Goal: Task Accomplishment & Management: Manage account settings

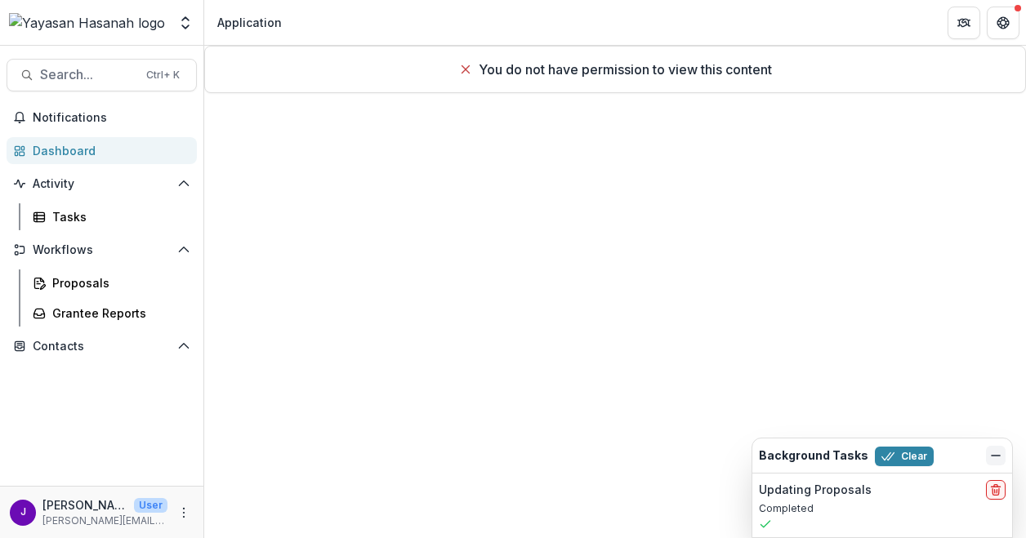
click at [994, 455] on icon "Dismiss" at bounding box center [995, 455] width 13 height 13
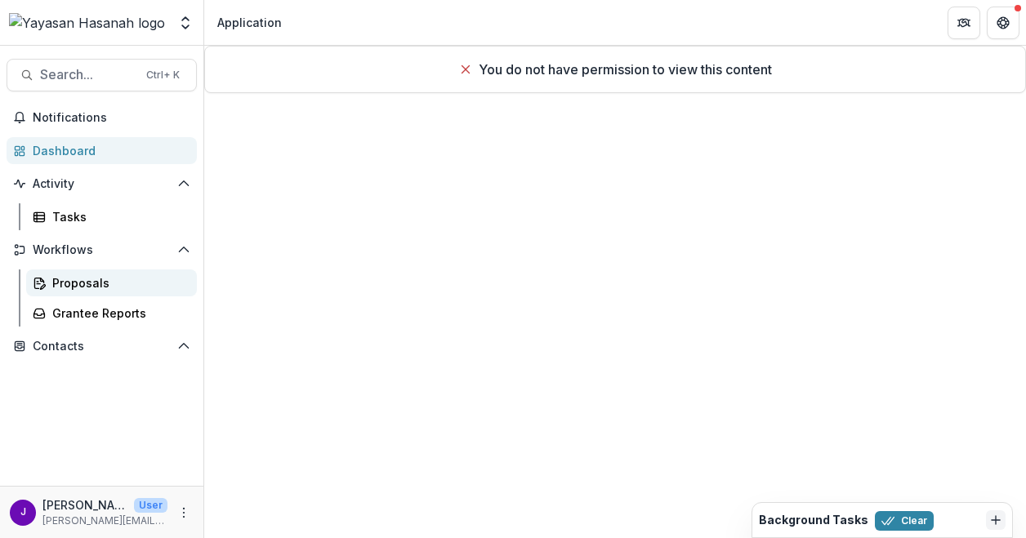
click at [122, 289] on div "Proposals" at bounding box center [118, 283] width 132 height 17
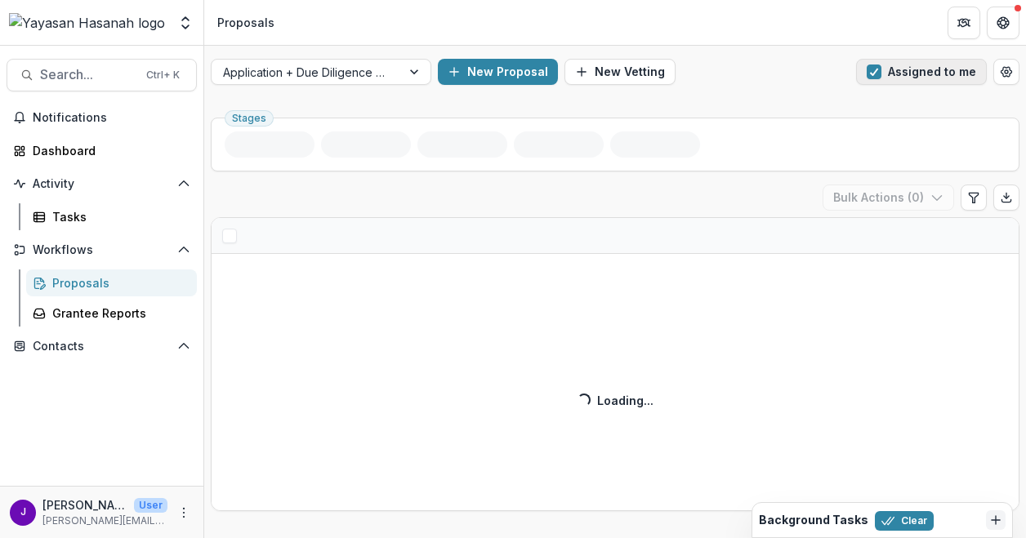
click at [869, 73] on span "button" at bounding box center [874, 72] width 15 height 15
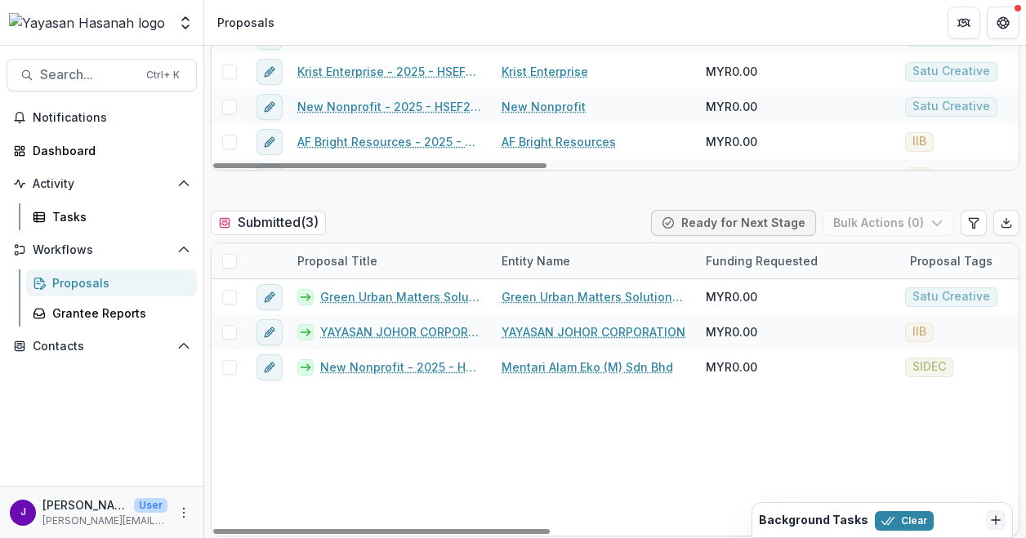
scroll to position [490, 0]
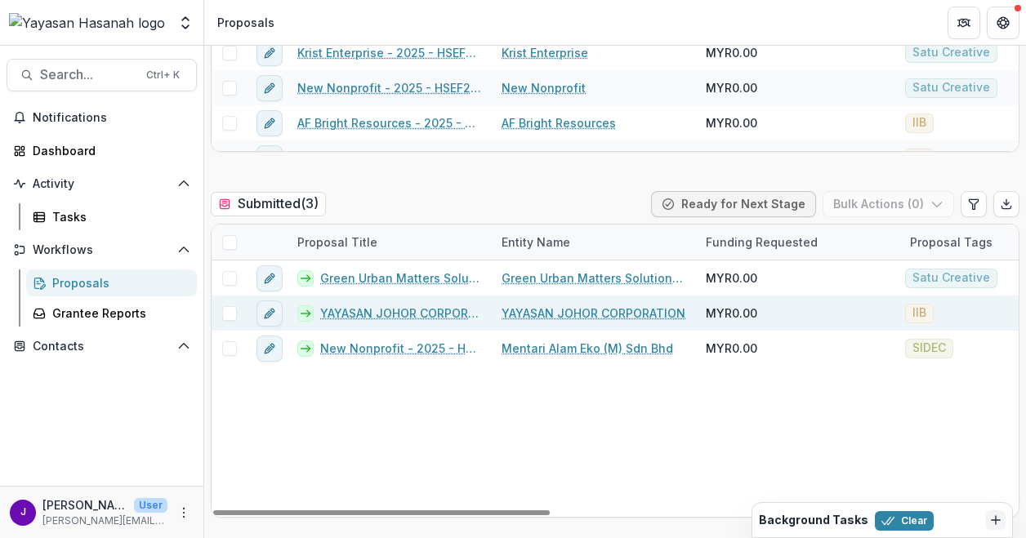
click at [232, 316] on span at bounding box center [229, 313] width 15 height 15
click at [901, 200] on button "Bulk Actions ( 1 )" at bounding box center [890, 204] width 128 height 26
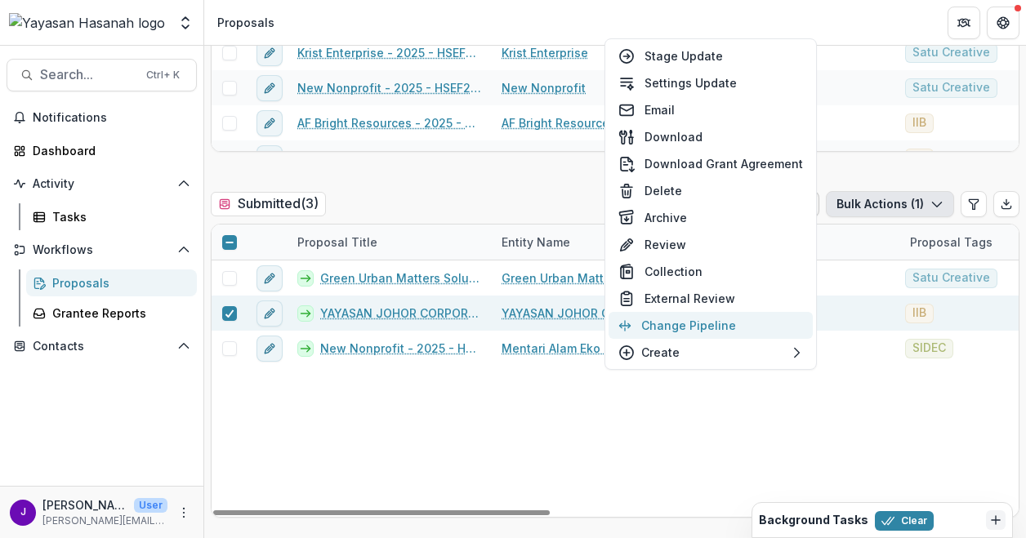
click at [723, 330] on button "Change Pipeline" at bounding box center [711, 325] width 204 height 27
select select "*********"
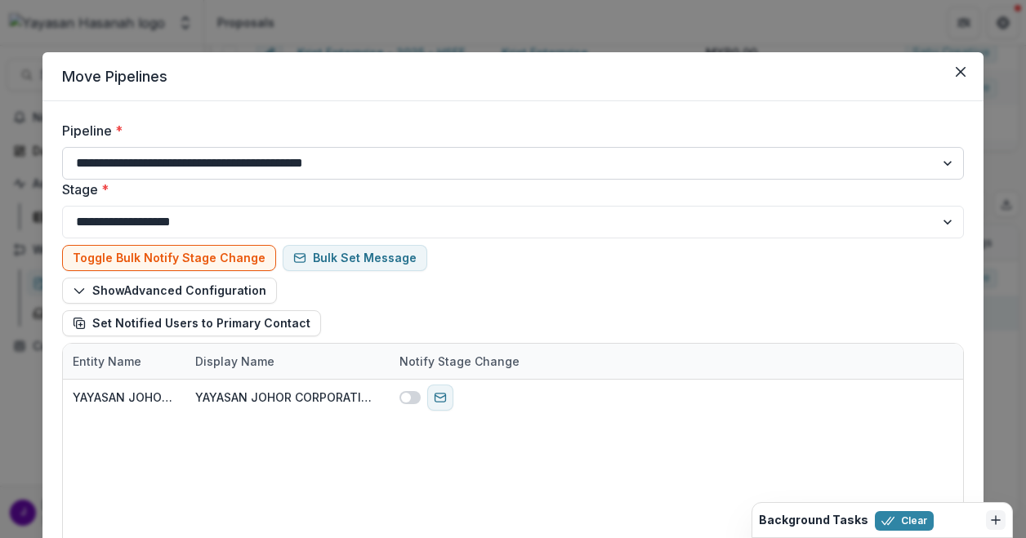
click at [638, 154] on select "**********" at bounding box center [513, 163] width 902 height 33
select select "**********"
click at [62, 147] on select "**********" at bounding box center [513, 163] width 902 height 33
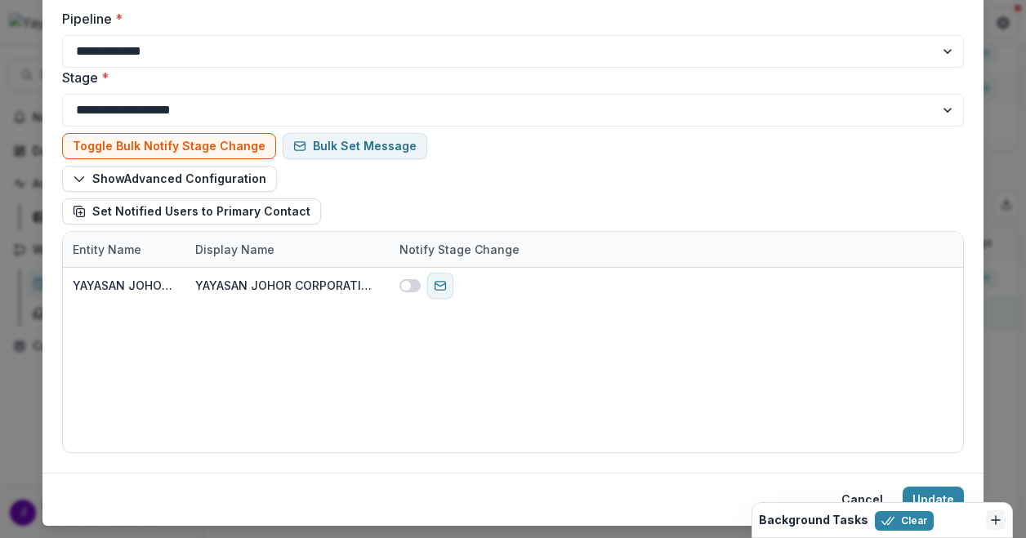
scroll to position [152, 0]
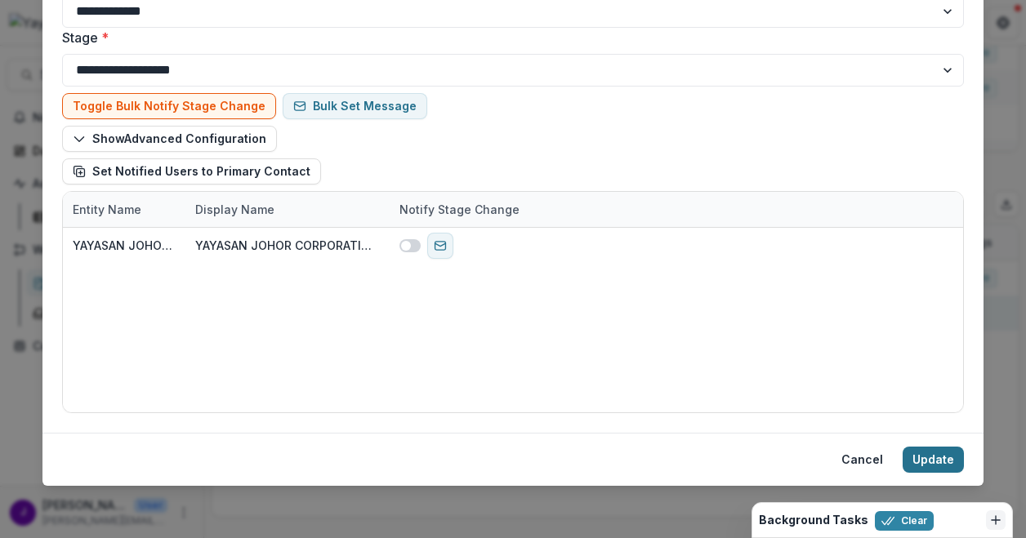
click at [934, 458] on button "Update" at bounding box center [933, 460] width 61 height 26
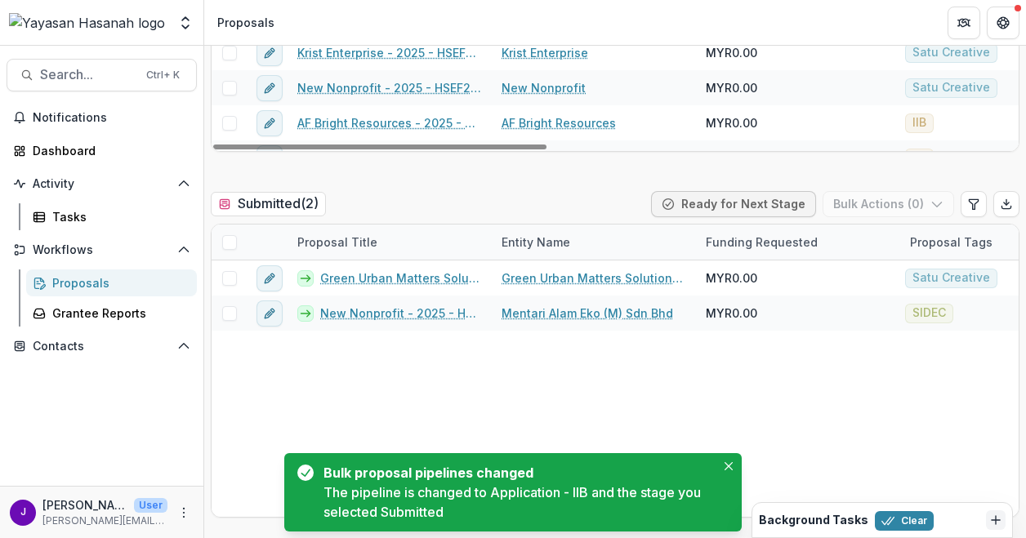
scroll to position [0, 0]
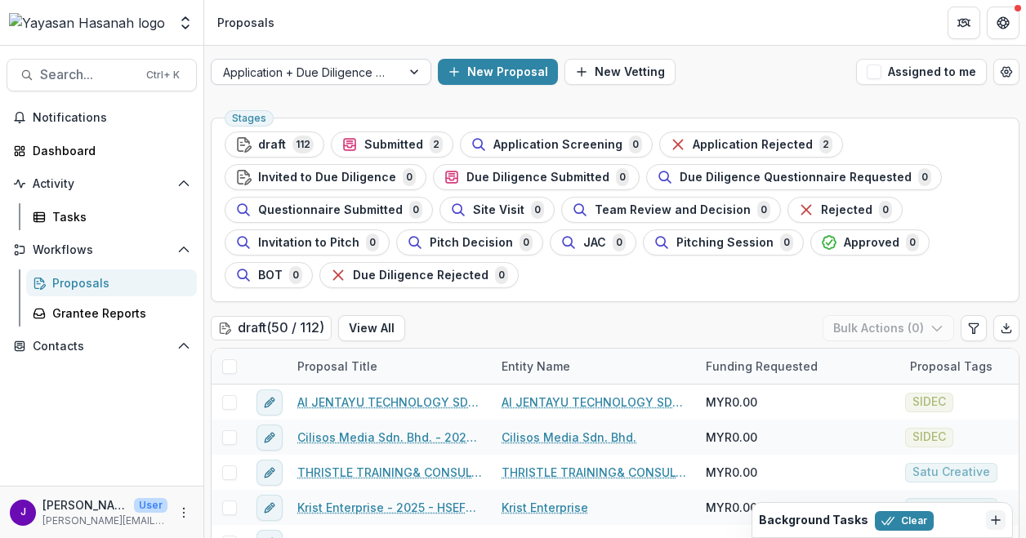
drag, startPoint x: 358, startPoint y: 68, endPoint x: 357, endPoint y: 78, distance: 9.8
click at [358, 68] on div at bounding box center [306, 72] width 167 height 20
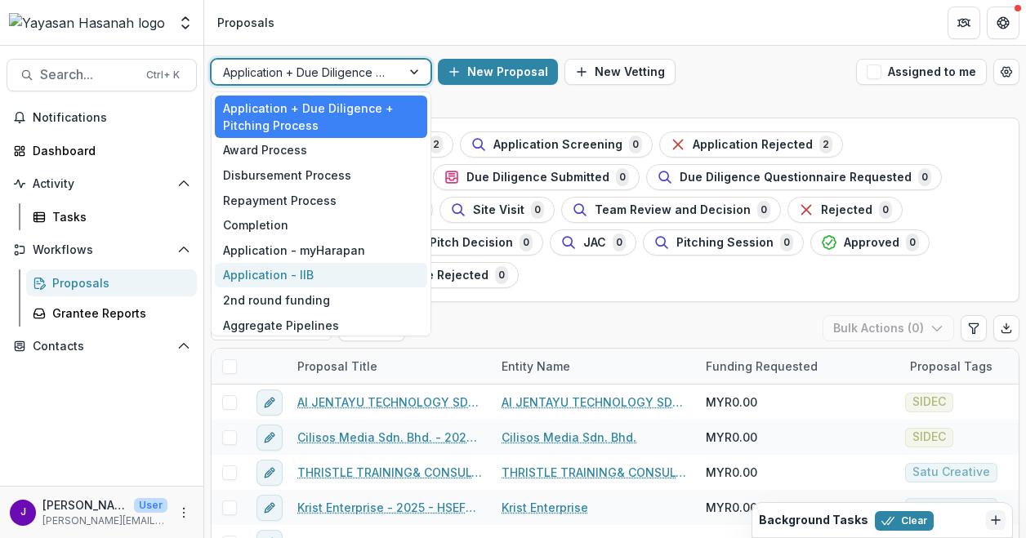
click at [354, 268] on div "Application - IIB" at bounding box center [321, 275] width 212 height 25
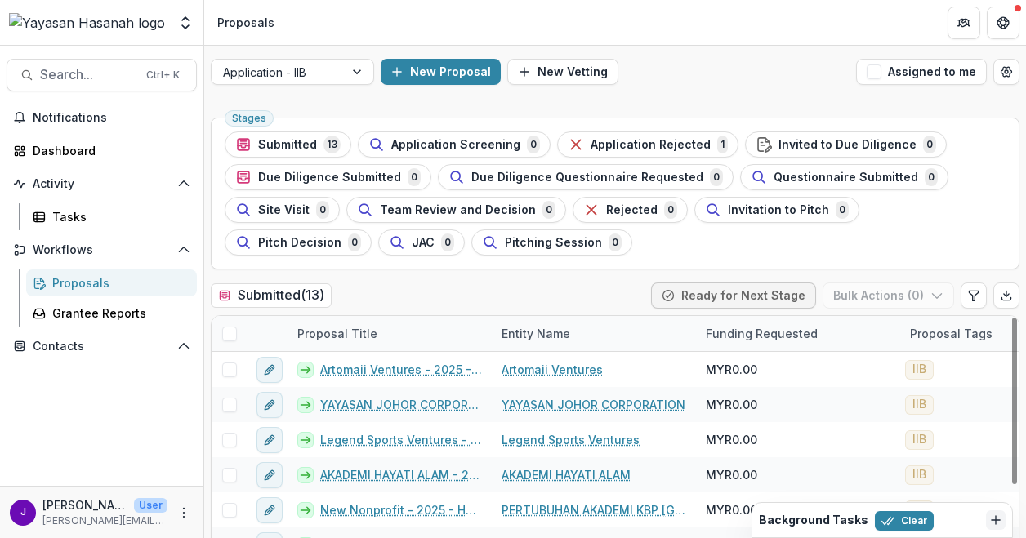
click at [456, 298] on div "Submitted ( 13 ) Ready for Next Stage Bulk Actions ( 0 )" at bounding box center [615, 299] width 809 height 33
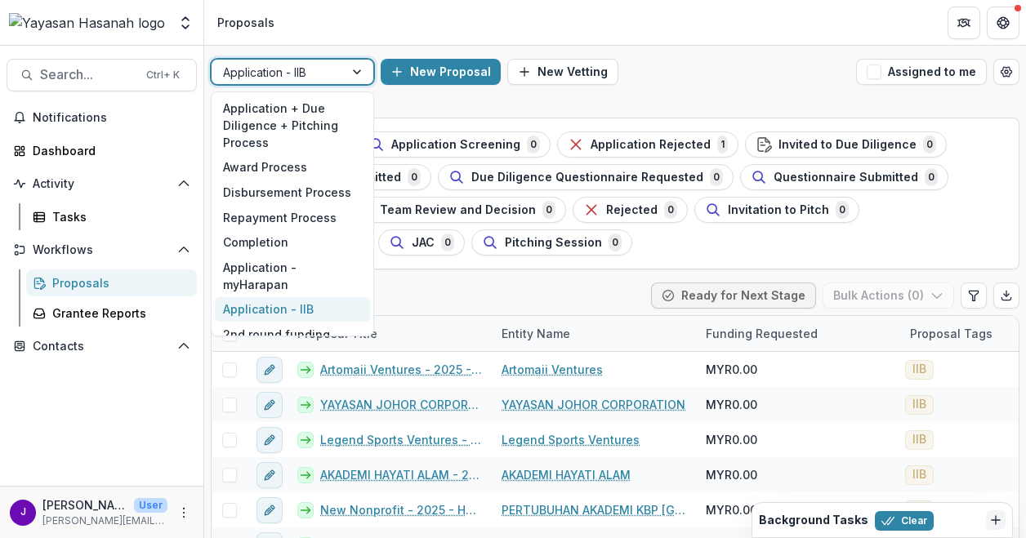
click at [346, 65] on div at bounding box center [358, 72] width 29 height 25
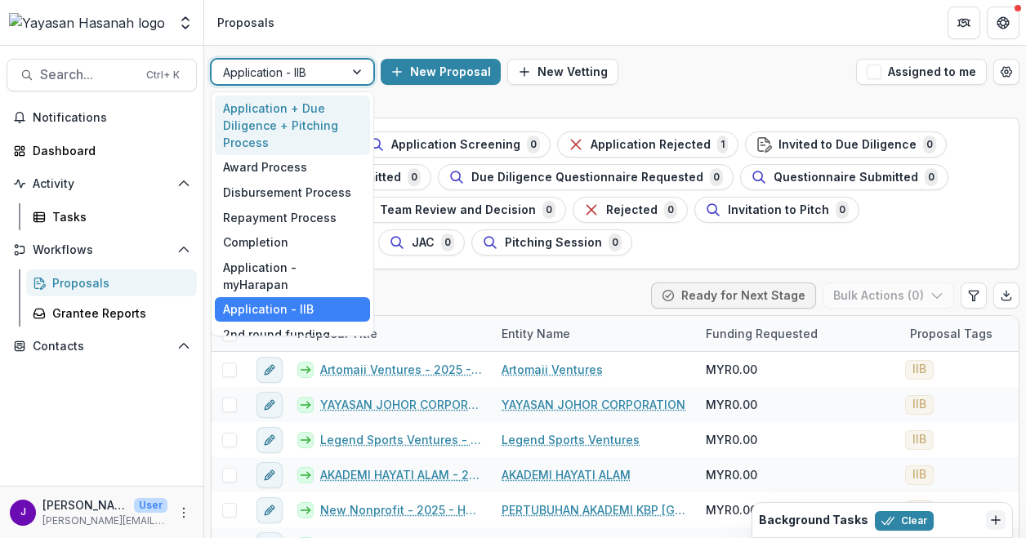
click at [299, 104] on div "Application + Due Diligence + Pitching Process" at bounding box center [292, 126] width 155 height 60
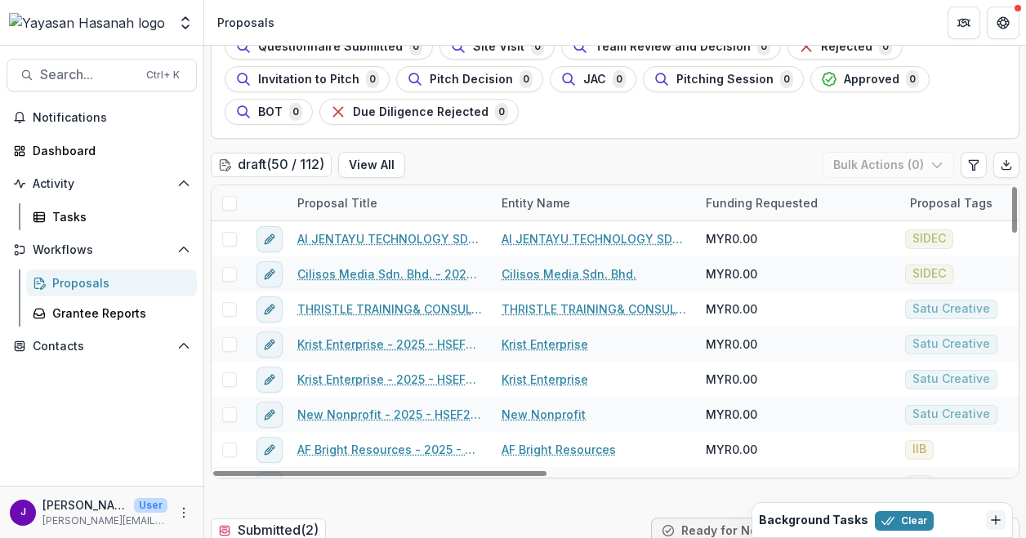
click at [927, 199] on div "Proposal Tags" at bounding box center [951, 202] width 102 height 17
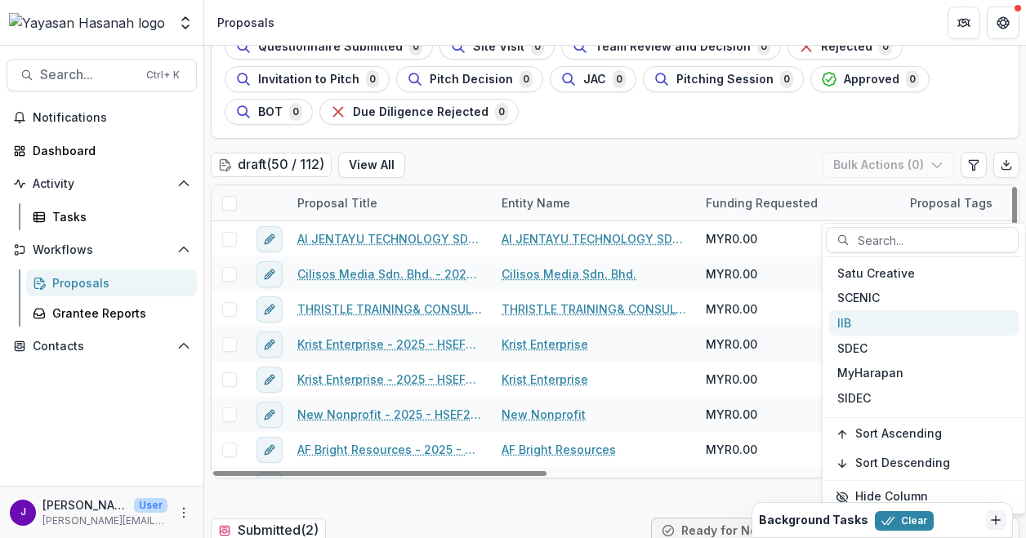
click at [882, 322] on div "IIB" at bounding box center [924, 322] width 190 height 25
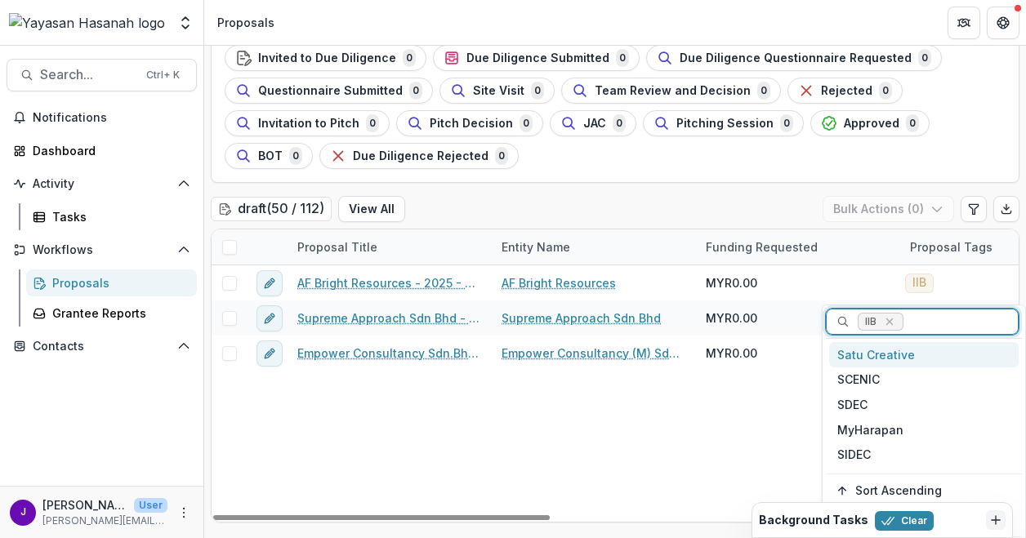
scroll to position [82, 0]
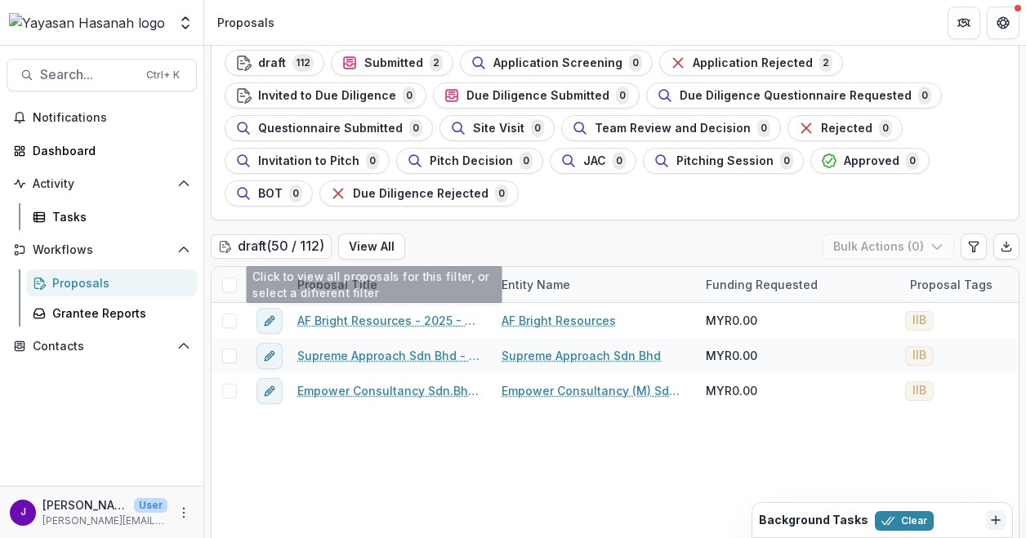
click at [279, 237] on h2 "draft ( 50 / 112 )" at bounding box center [271, 247] width 121 height 24
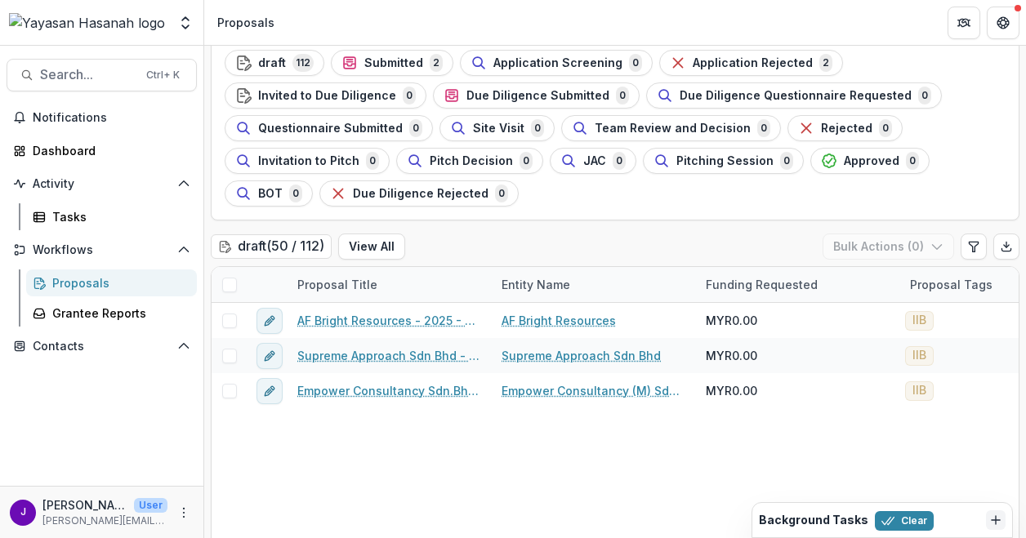
click at [279, 248] on h2 "draft ( 50 / 112 )" at bounding box center [271, 247] width 121 height 24
click at [277, 60] on span "draft" at bounding box center [272, 63] width 28 height 14
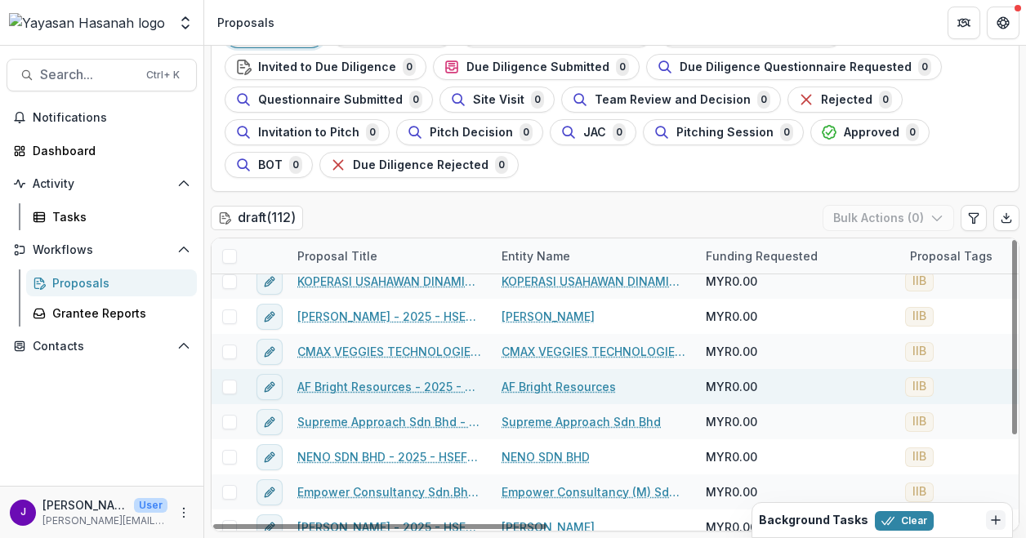
scroll to position [130, 0]
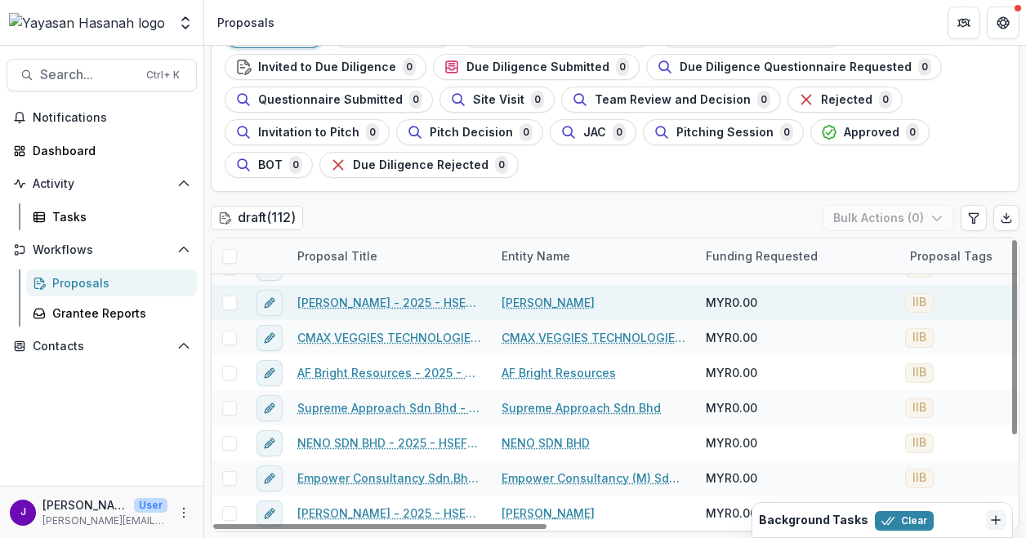
click at [389, 302] on link "[PERSON_NAME] - 2025 - HSEF2025 - Iskandar Investment Berhad" at bounding box center [389, 302] width 185 height 17
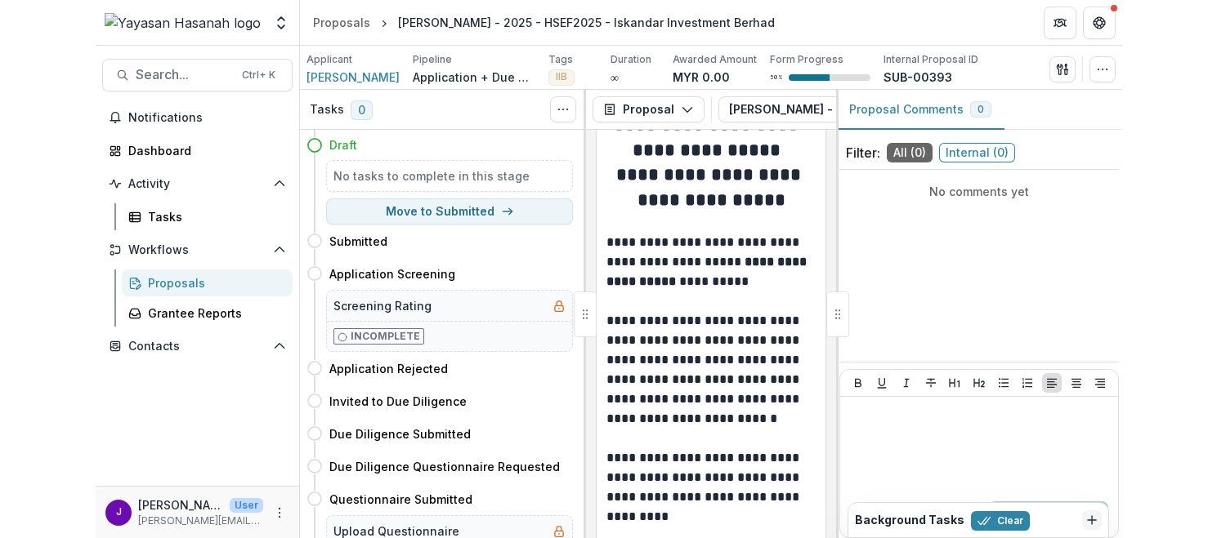
scroll to position [163, 0]
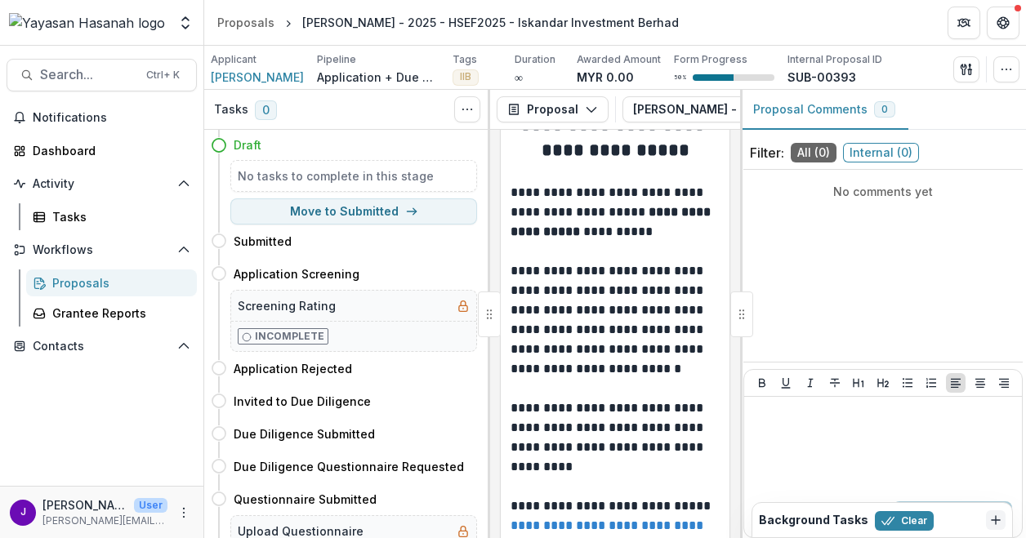
drag, startPoint x: 1025, startPoint y: 261, endPoint x: 1119, endPoint y: 261, distance: 93.2
click at [1025, 261] on html "Skip to content Foundations Yayasan Hasanah Nonprofits New Nonprofit Team Setti…" at bounding box center [513, 269] width 1026 height 538
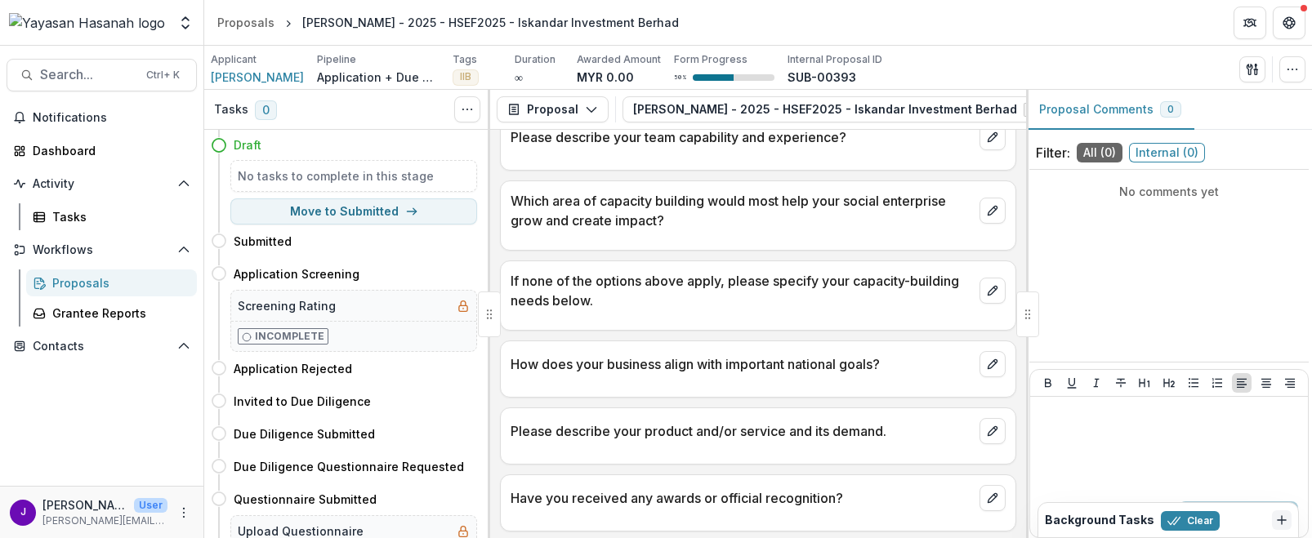
scroll to position [2133, 0]
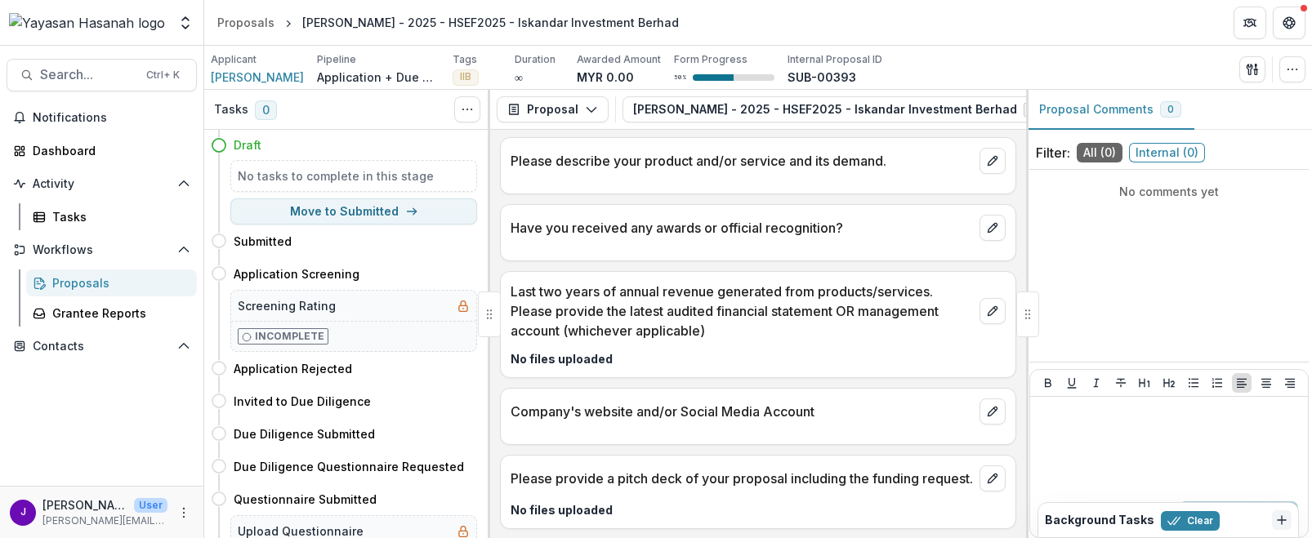
click at [678, 312] on p "Last two years of annual revenue generated from products/services. Please provi…" at bounding box center [742, 311] width 462 height 59
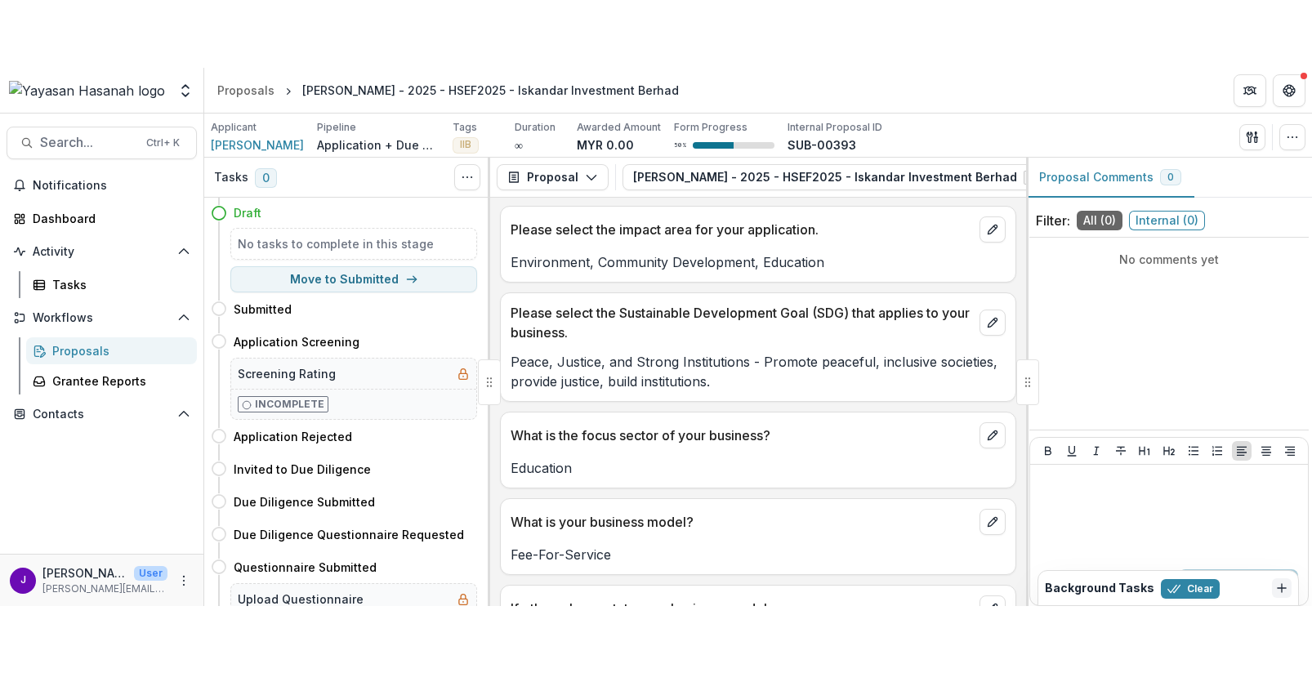
scroll to position [989, 0]
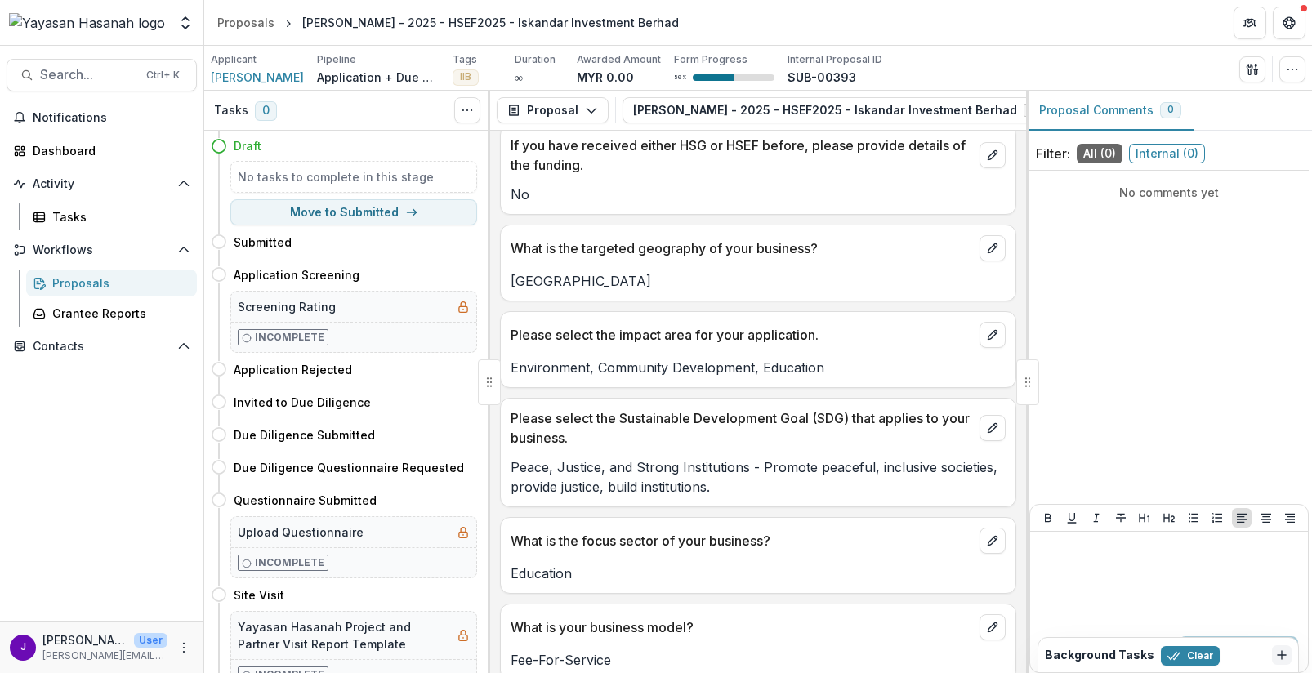
click at [665, 277] on p "[GEOGRAPHIC_DATA]" at bounding box center [758, 281] width 495 height 20
click at [433, 38] on header "Proposals [PERSON_NAME] - 2025 - HSEF2025 - Iskandar Investment Berhad" at bounding box center [758, 22] width 1108 height 45
click at [256, 38] on header "Proposals [PERSON_NAME] - 2025 - HSEF2025 - Iskandar Investment Berhad" at bounding box center [758, 22] width 1108 height 45
click at [260, 30] on div "Proposals" at bounding box center [245, 22] width 57 height 17
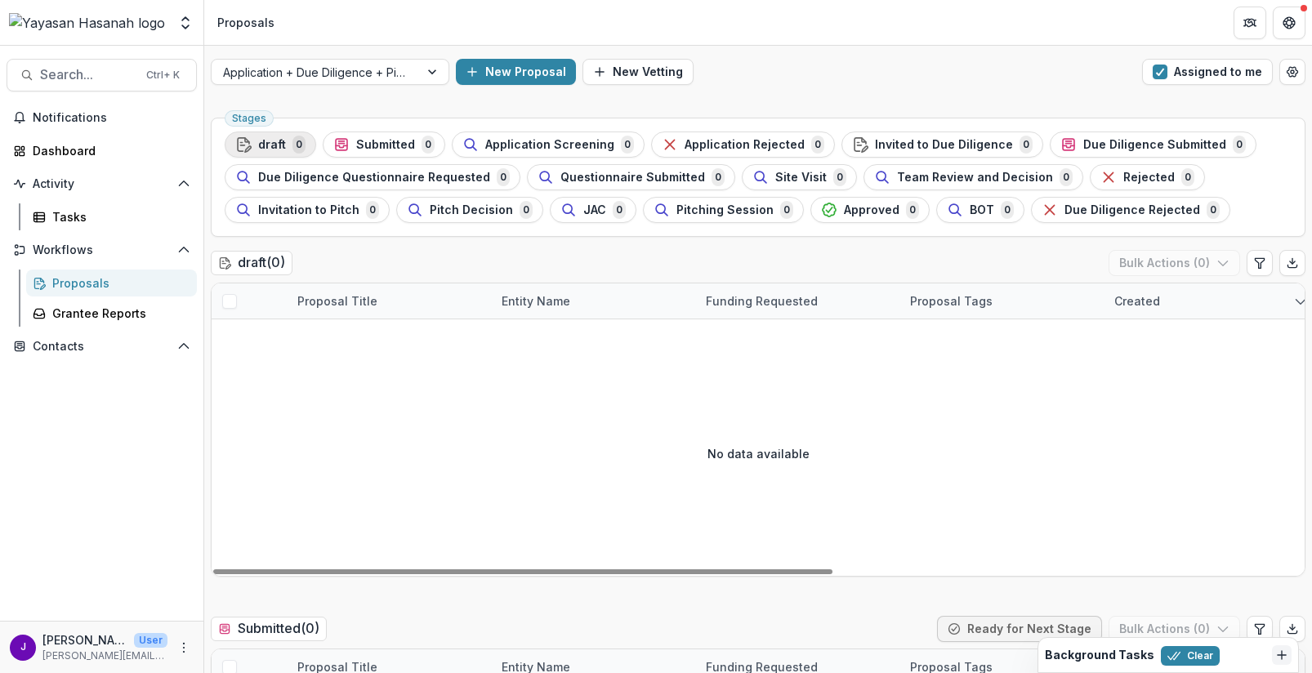
click at [268, 141] on span "draft" at bounding box center [272, 145] width 28 height 14
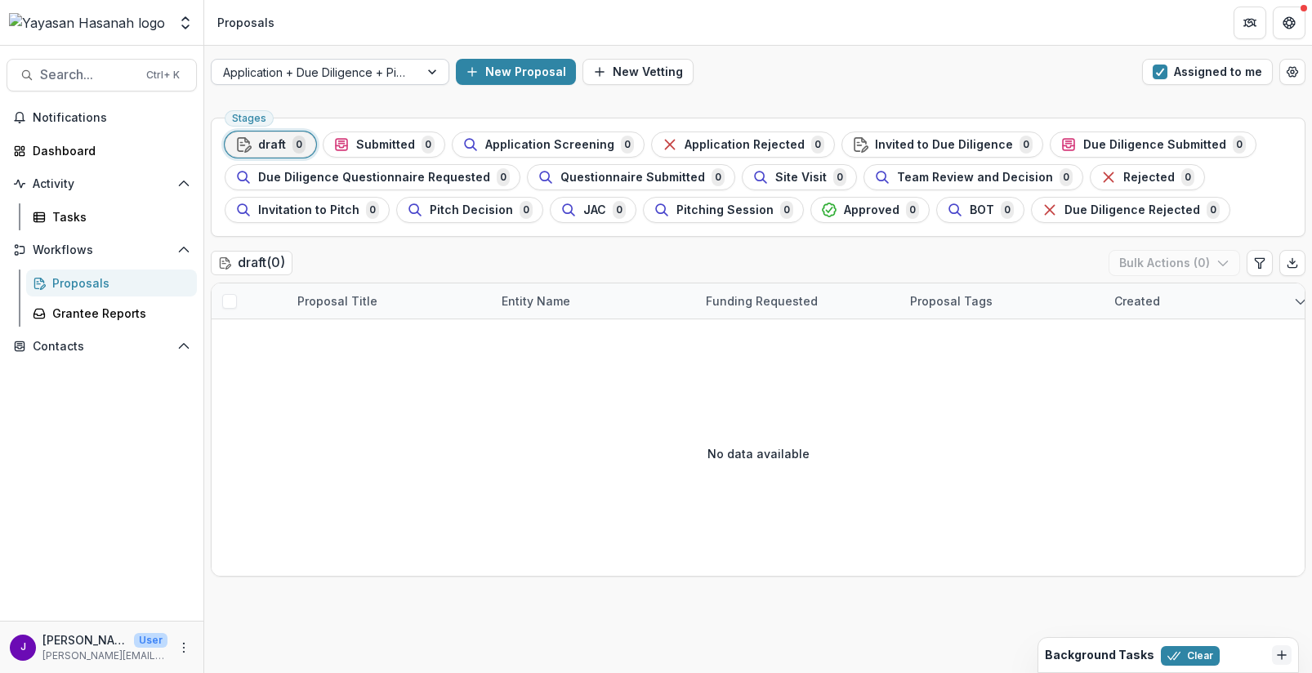
click at [328, 70] on div at bounding box center [315, 72] width 185 height 20
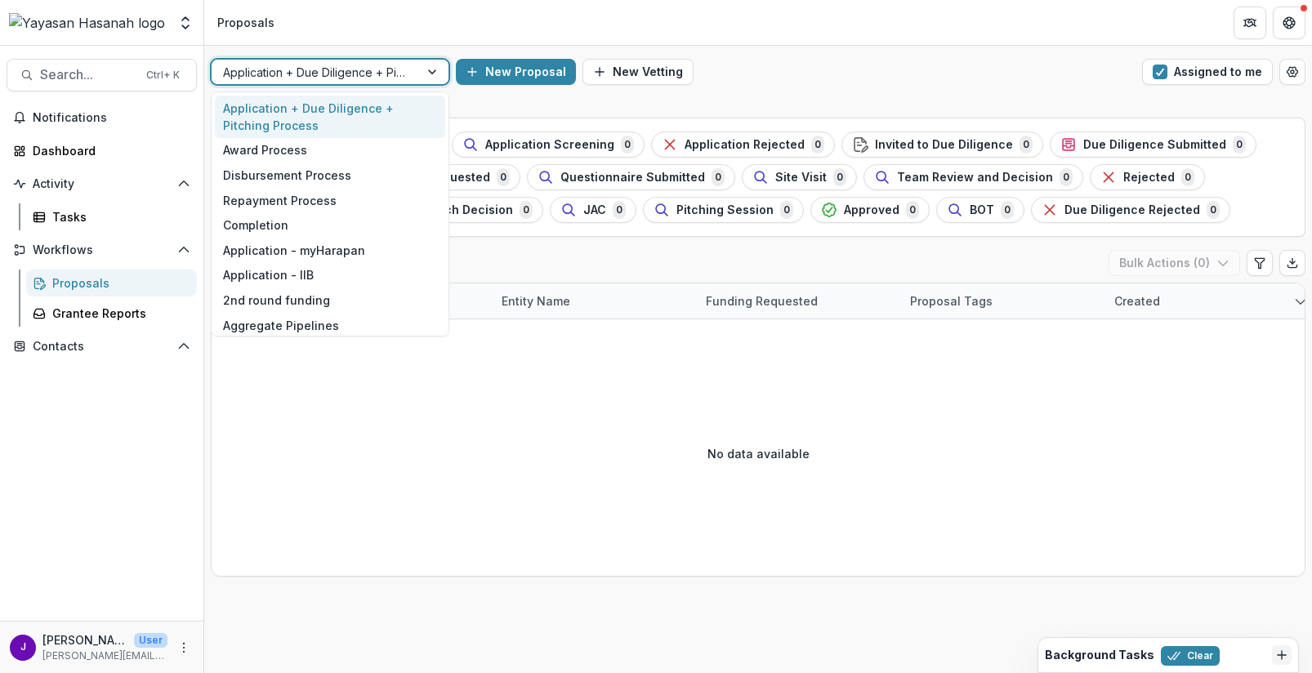
click at [317, 105] on div "Application + Due Diligence + Pitching Process" at bounding box center [330, 117] width 230 height 42
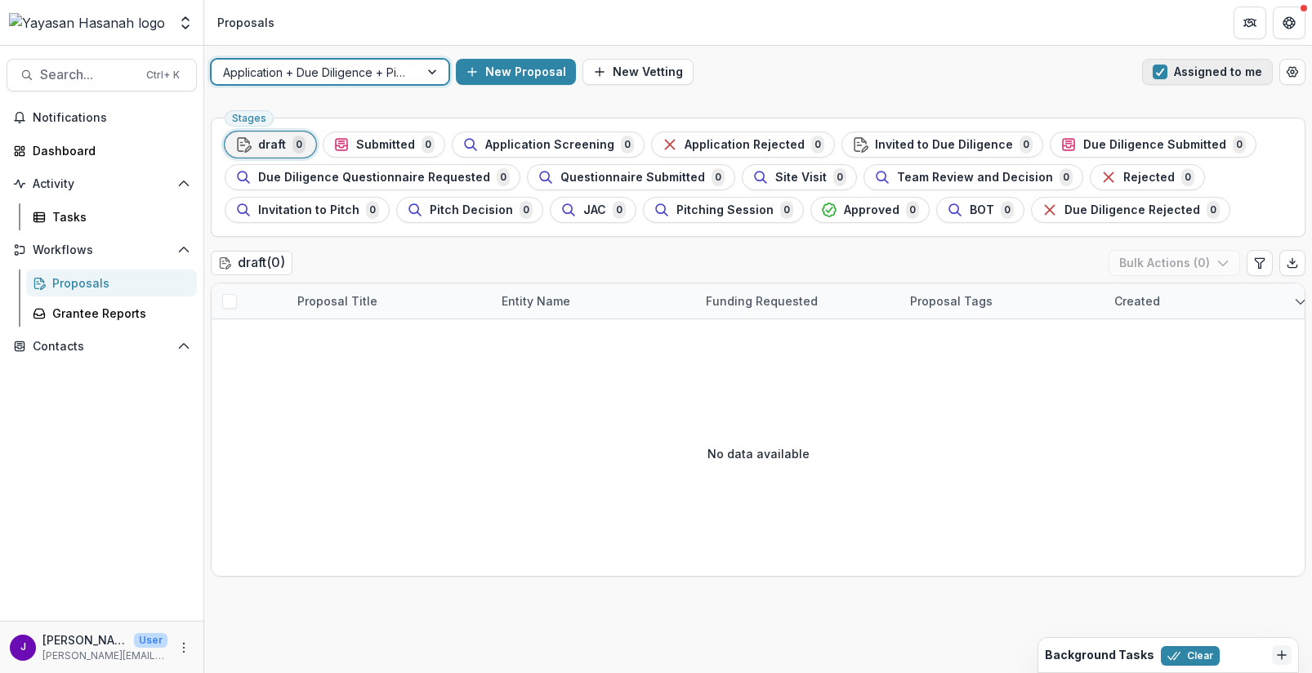
click at [1025, 70] on span "button" at bounding box center [1160, 72] width 15 height 15
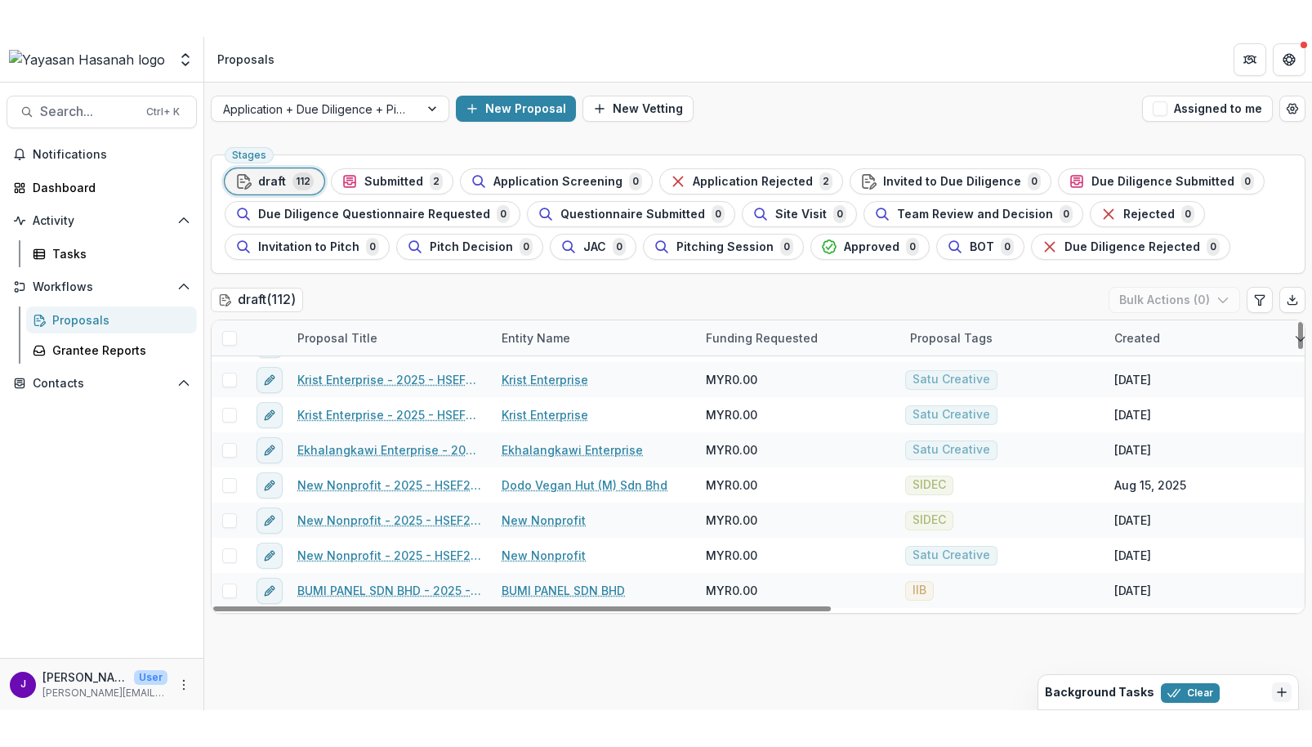
scroll to position [502, 0]
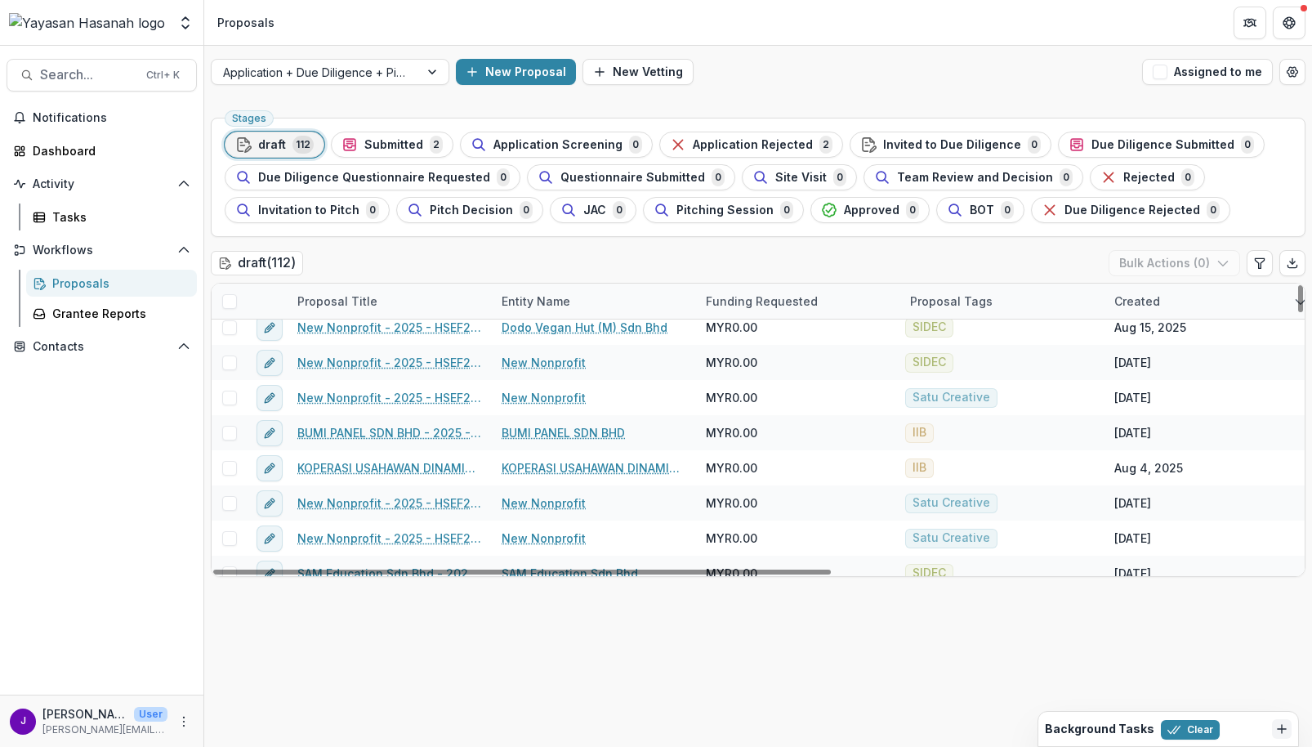
drag, startPoint x: 264, startPoint y: 145, endPoint x: 388, endPoint y: 127, distance: 125.5
click at [264, 145] on span "draft" at bounding box center [272, 145] width 28 height 14
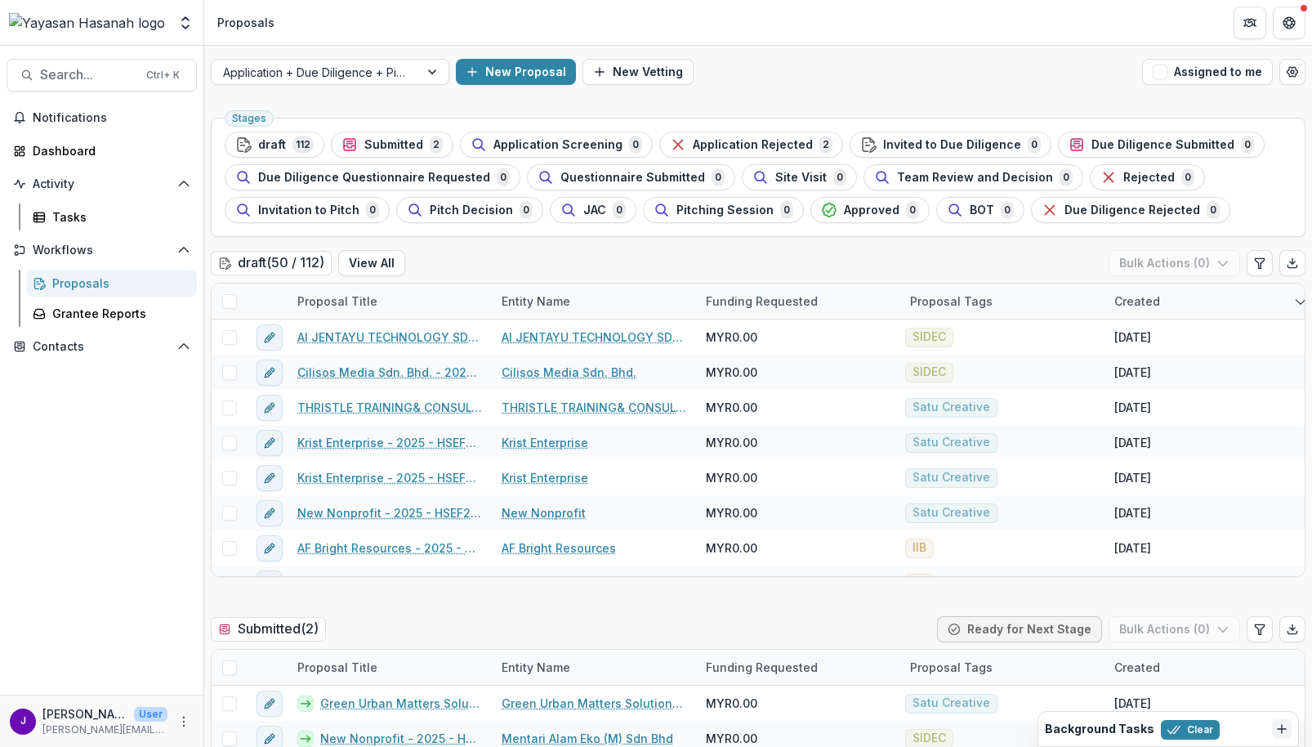
click at [101, 271] on link "Proposals" at bounding box center [111, 283] width 171 height 27
